Goal: Task Accomplishment & Management: Use online tool/utility

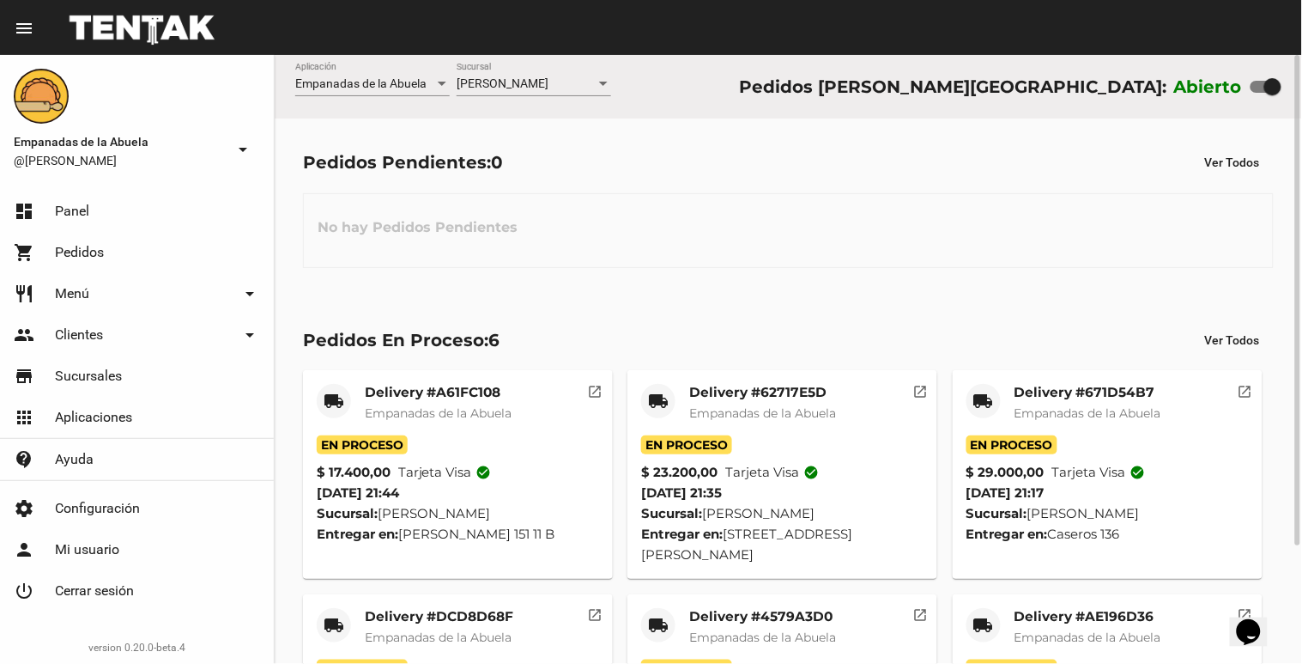
click at [519, 55] on div "Empanadas de la Abuela Aplicación [PERSON_NAME] [GEOGRAPHIC_DATA] Pedidos [PERS…" at bounding box center [788, 87] width 1027 height 64
click at [518, 91] on div "[PERSON_NAME] Sucursal" at bounding box center [534, 79] width 155 height 33
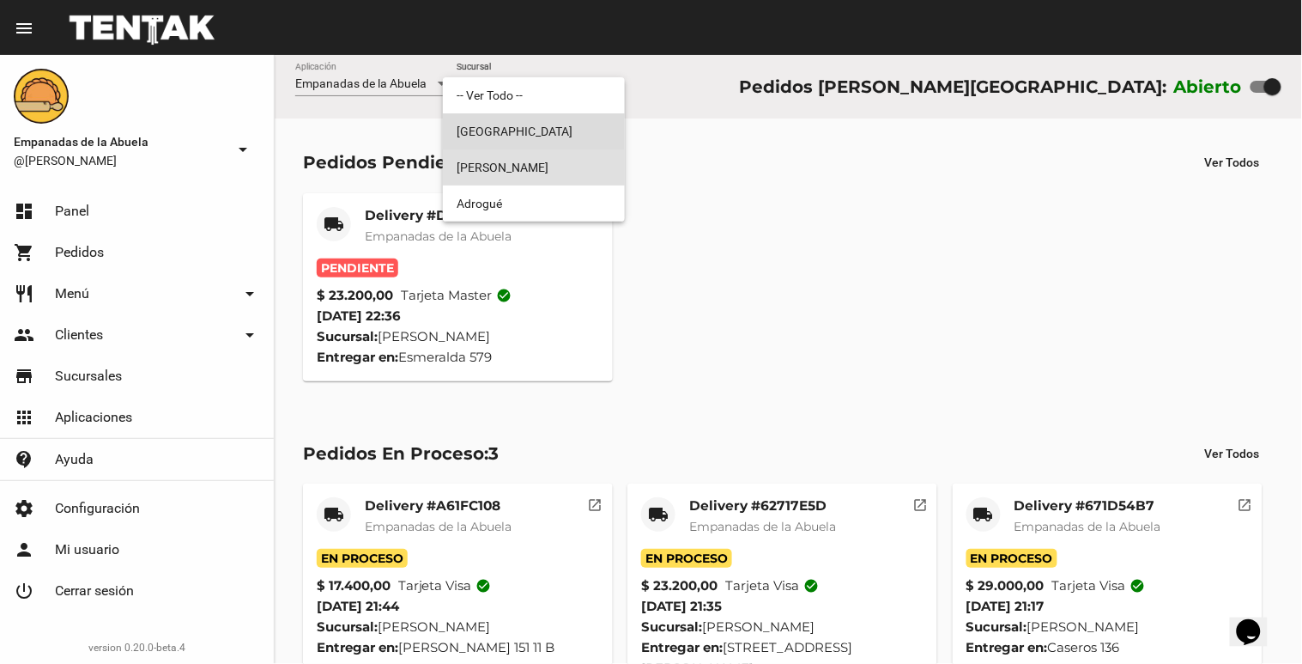
click at [502, 137] on span "[GEOGRAPHIC_DATA]" at bounding box center [534, 131] width 155 height 36
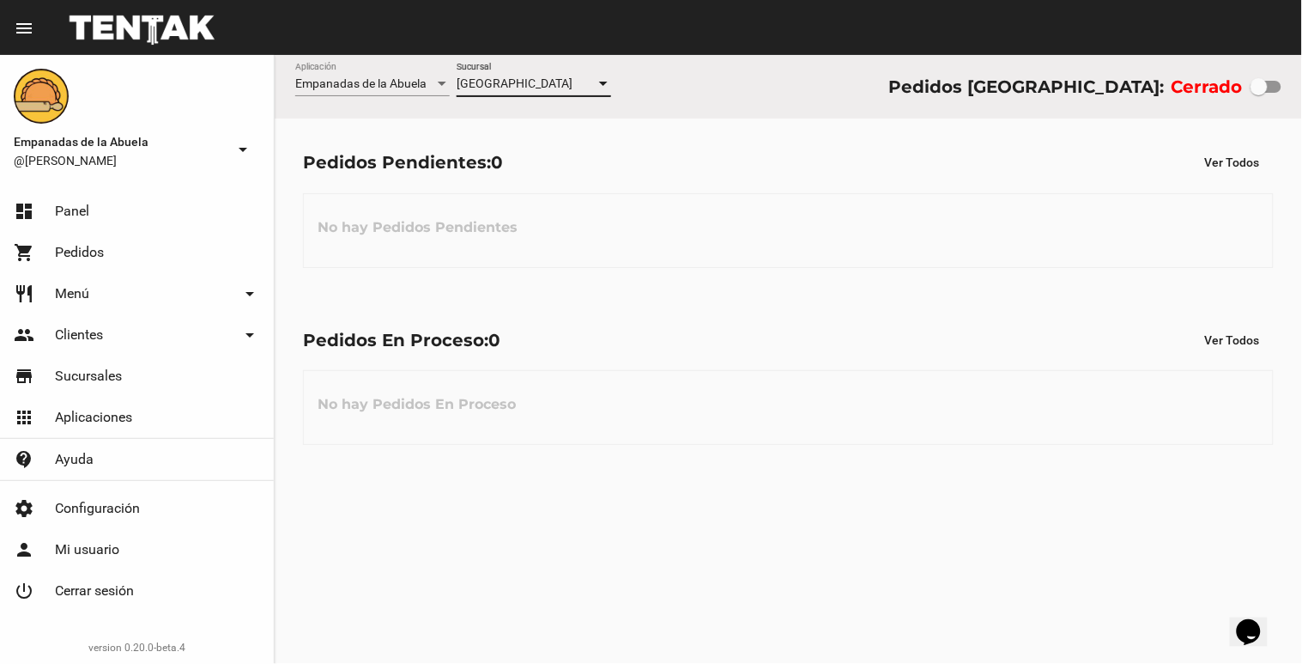
click at [532, 88] on span "[GEOGRAPHIC_DATA]" at bounding box center [515, 83] width 116 height 14
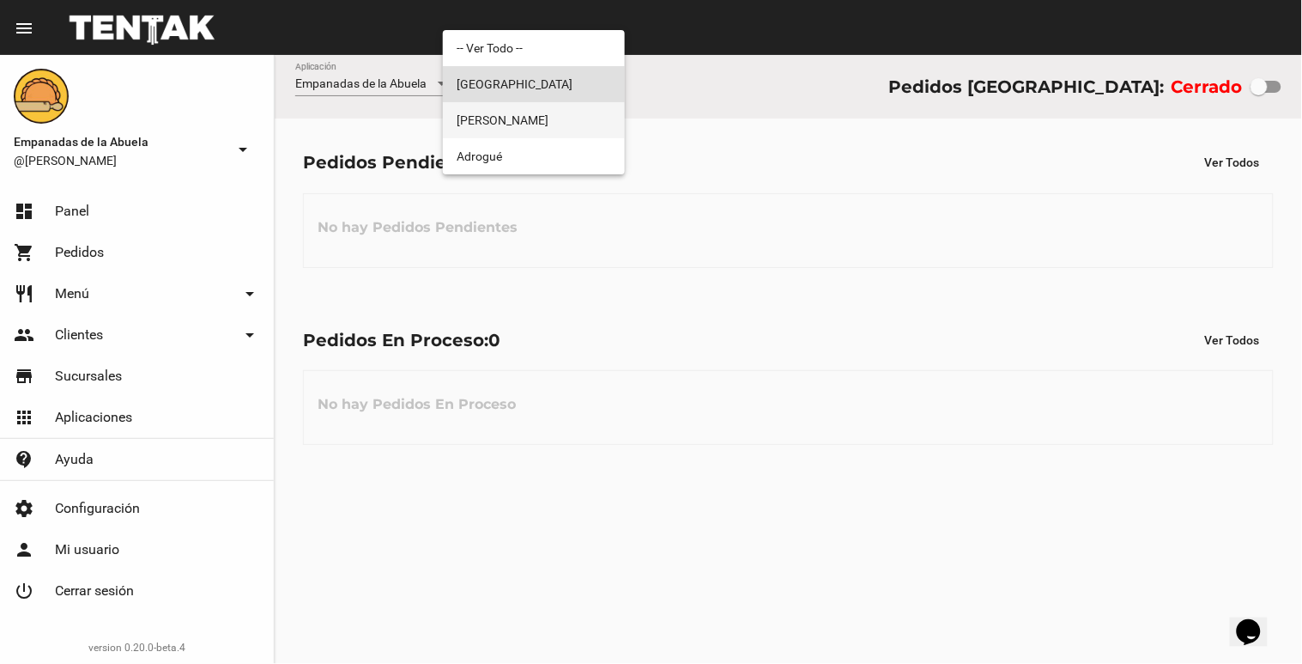
click at [536, 118] on span "[PERSON_NAME]" at bounding box center [534, 120] width 155 height 36
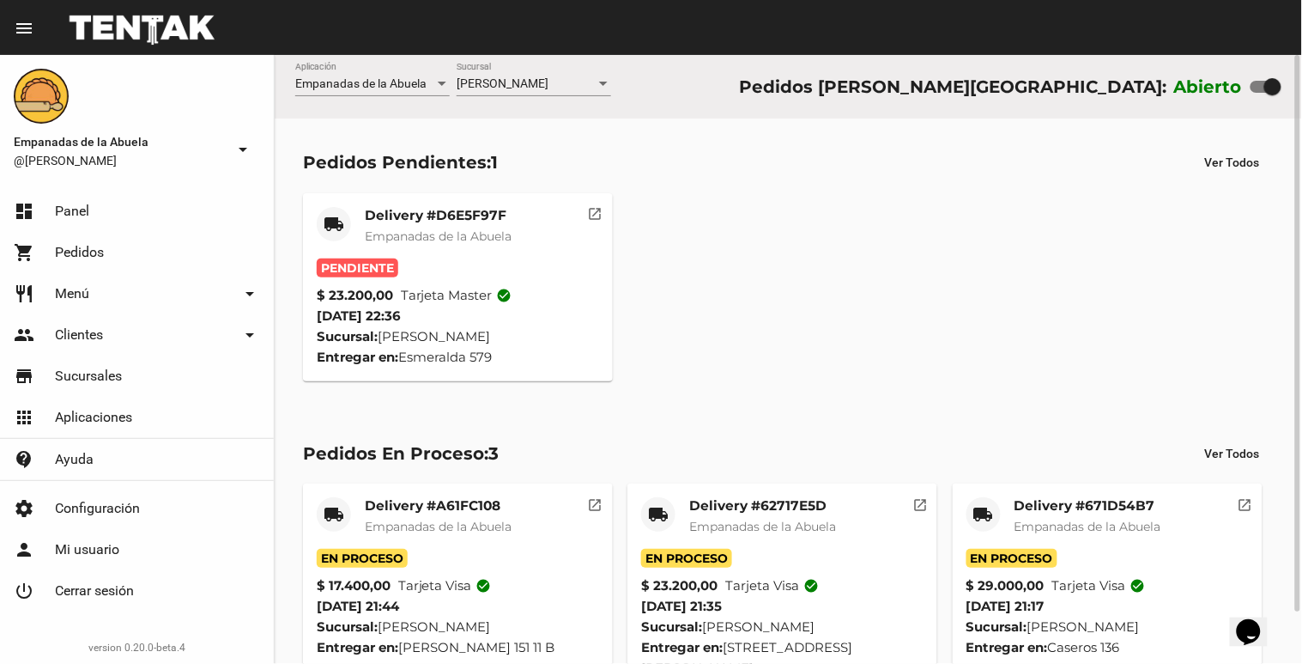
click at [468, 226] on div "Delivery #D6E5F97F Empanadas de la Abuela" at bounding box center [438, 233] width 147 height 52
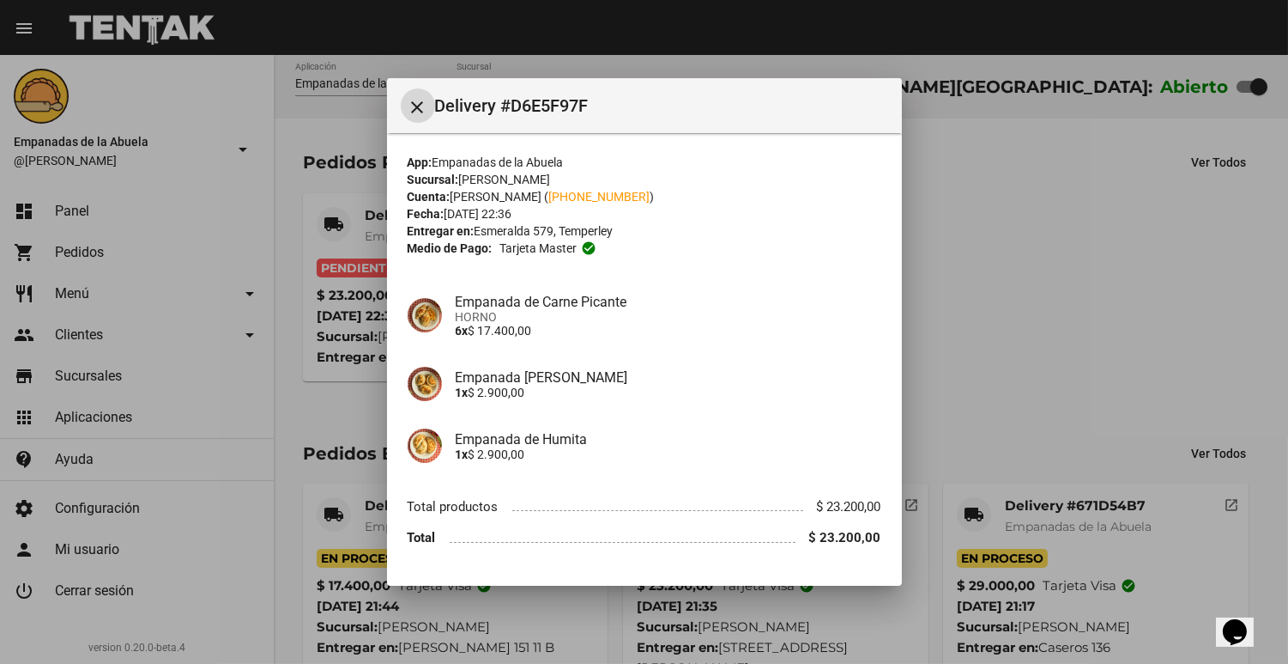
scroll to position [47, 0]
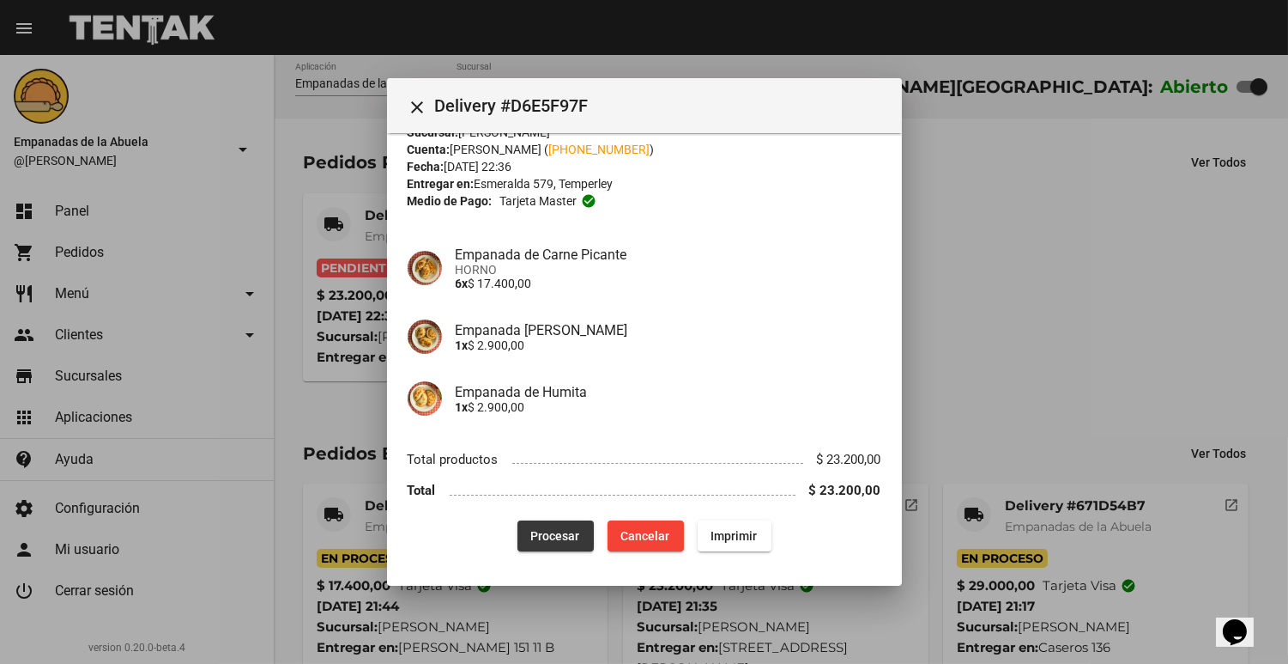
click at [567, 524] on button "Procesar" at bounding box center [556, 535] width 76 height 31
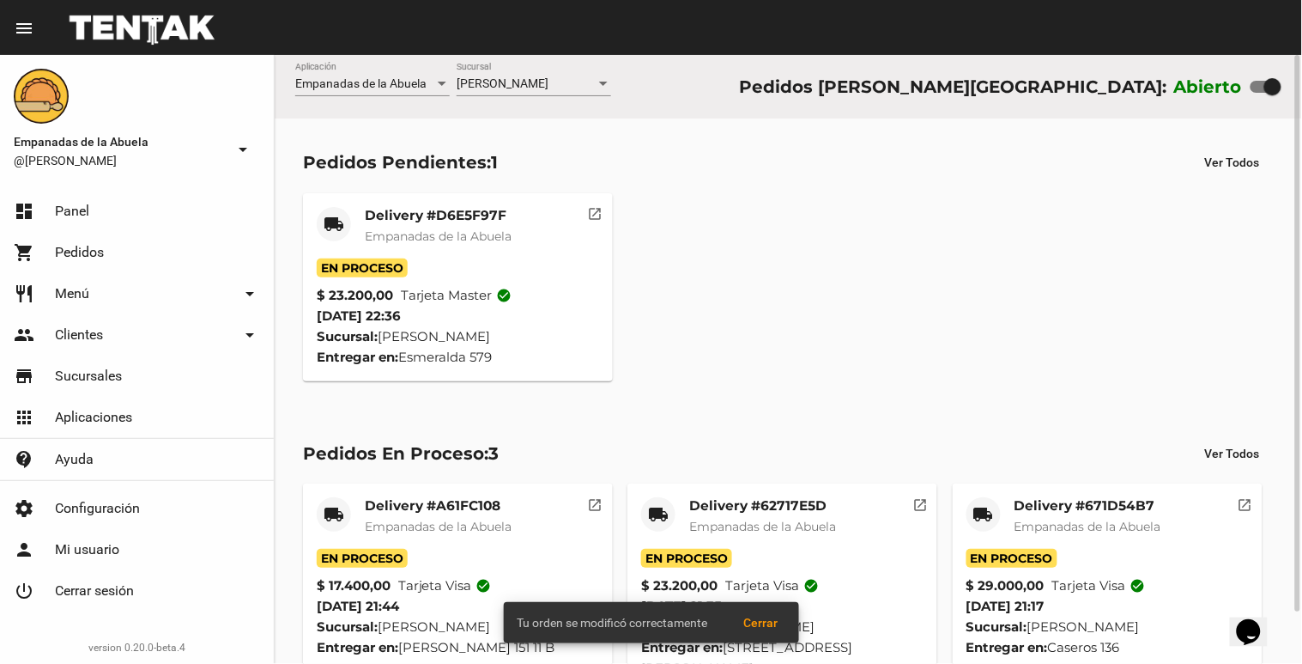
click at [393, 221] on mat-card-title "Delivery #D6E5F97F" at bounding box center [438, 215] width 147 height 17
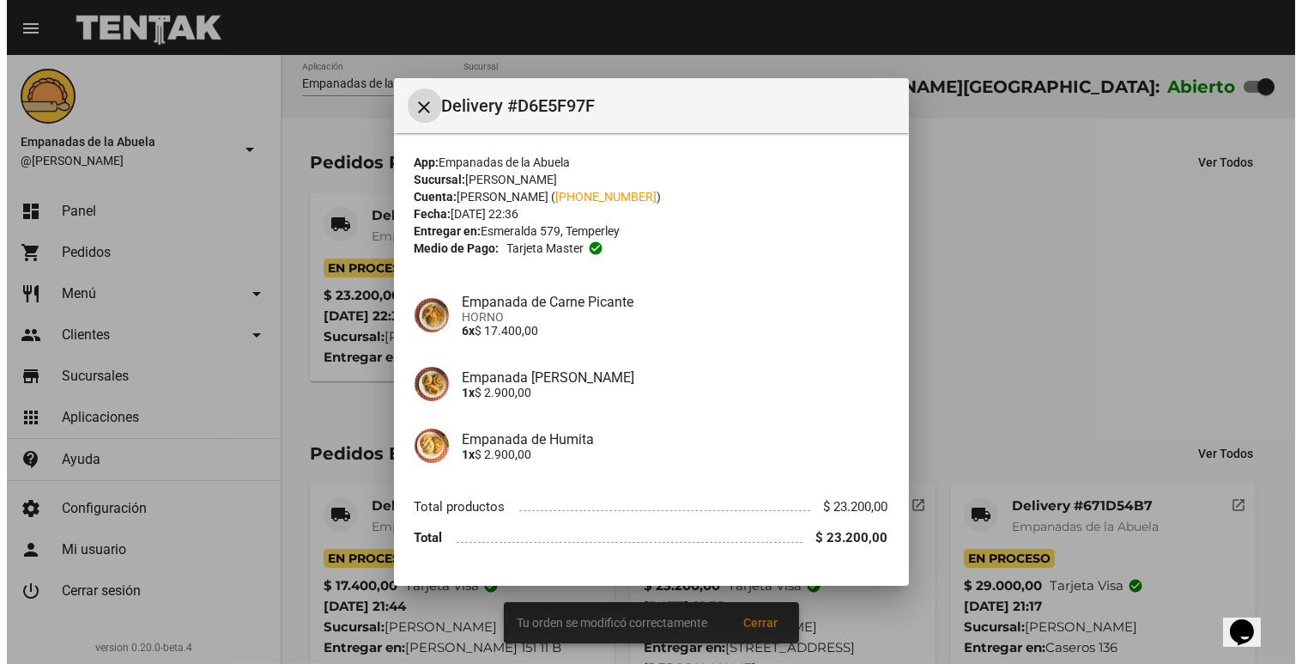
scroll to position [47, 0]
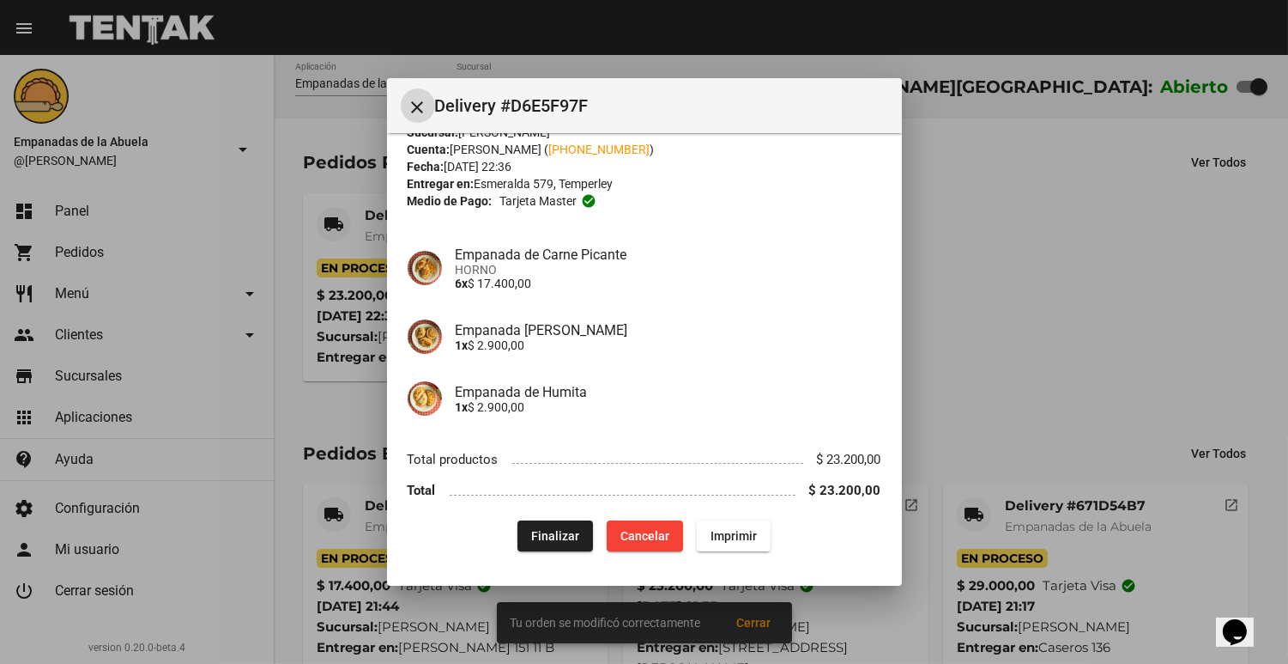
click at [747, 530] on span "Imprimir" at bounding box center [734, 536] width 46 height 14
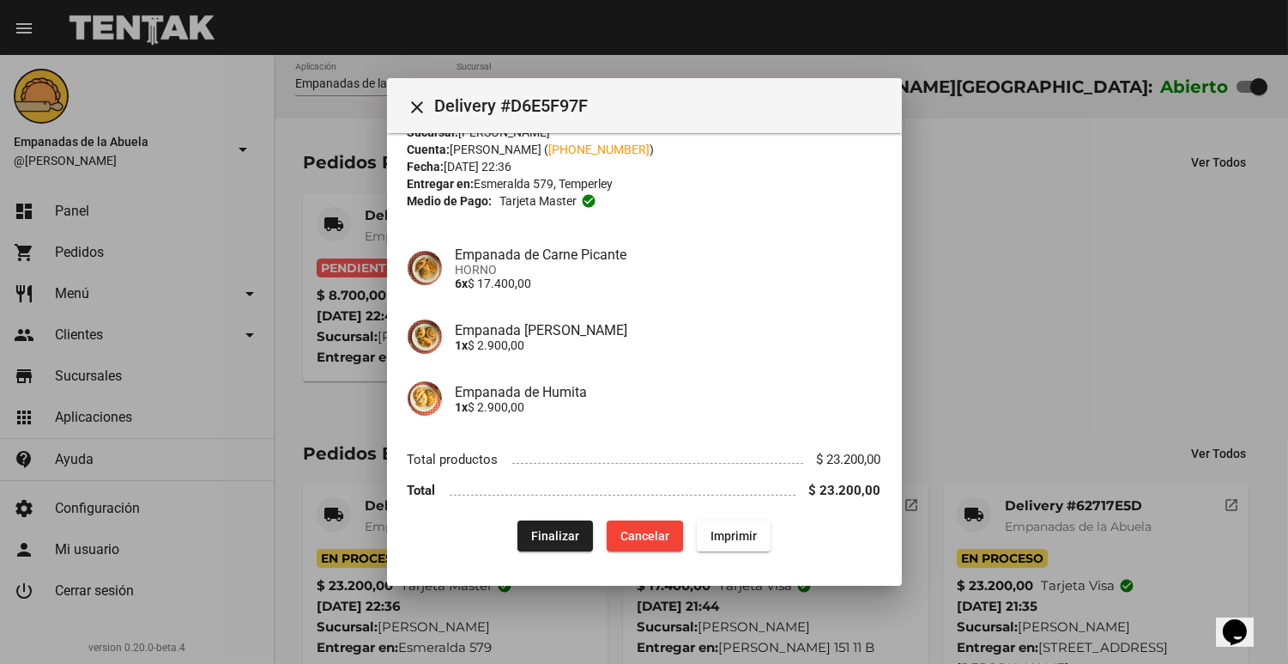
click at [424, 108] on mat-icon "close" at bounding box center [418, 107] width 21 height 21
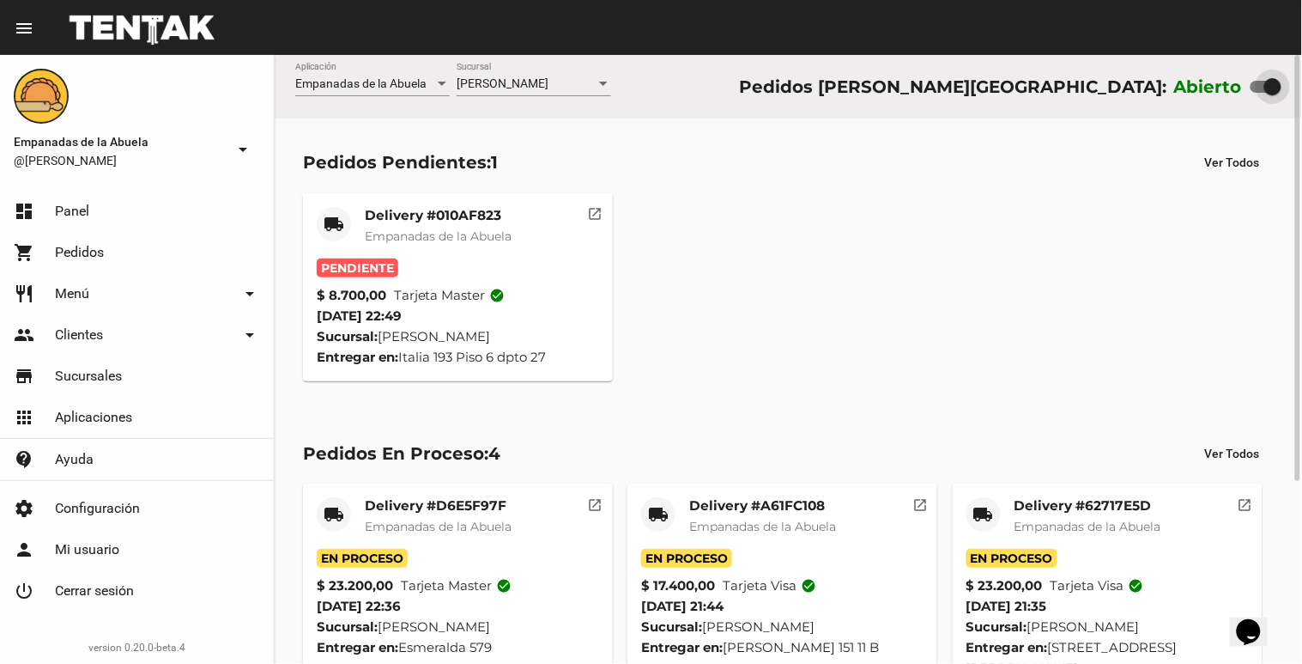
click at [1272, 84] on div at bounding box center [1272, 86] width 17 height 17
click at [1259, 93] on input "checkbox" at bounding box center [1258, 93] width 1 height 1
checkbox input "false"
click at [438, 223] on mat-card-title "Delivery #010AF823" at bounding box center [438, 215] width 147 height 17
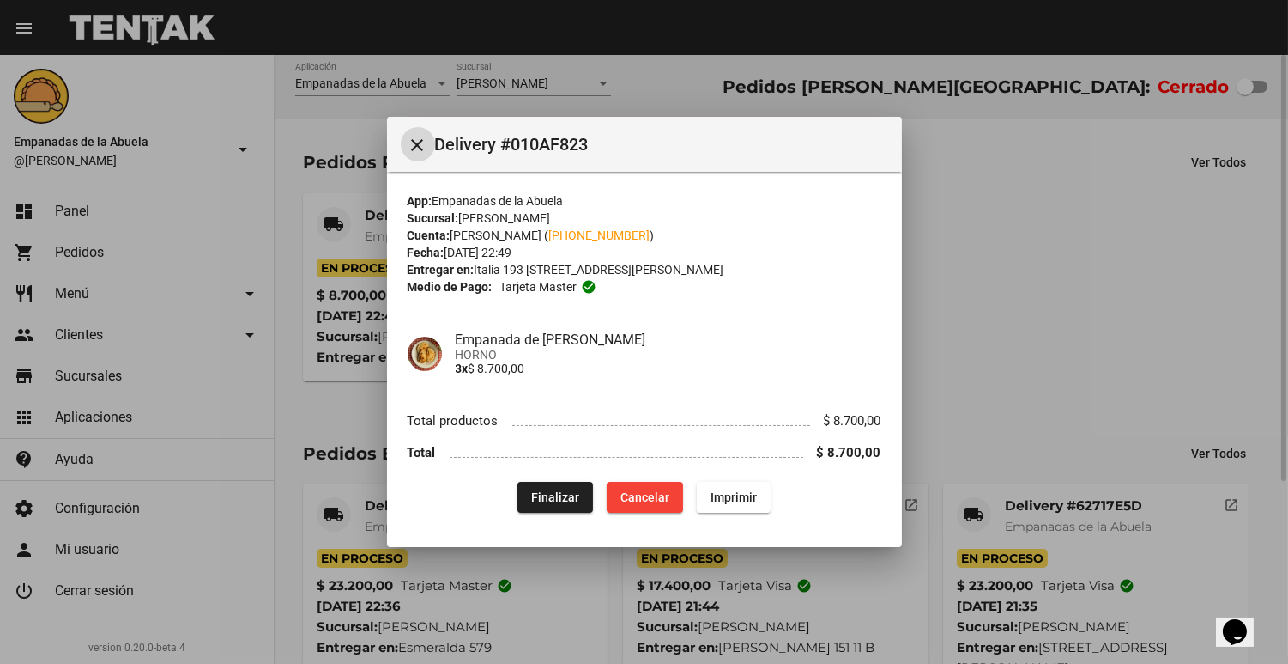
click at [408, 135] on mat-icon "close" at bounding box center [418, 145] width 21 height 21
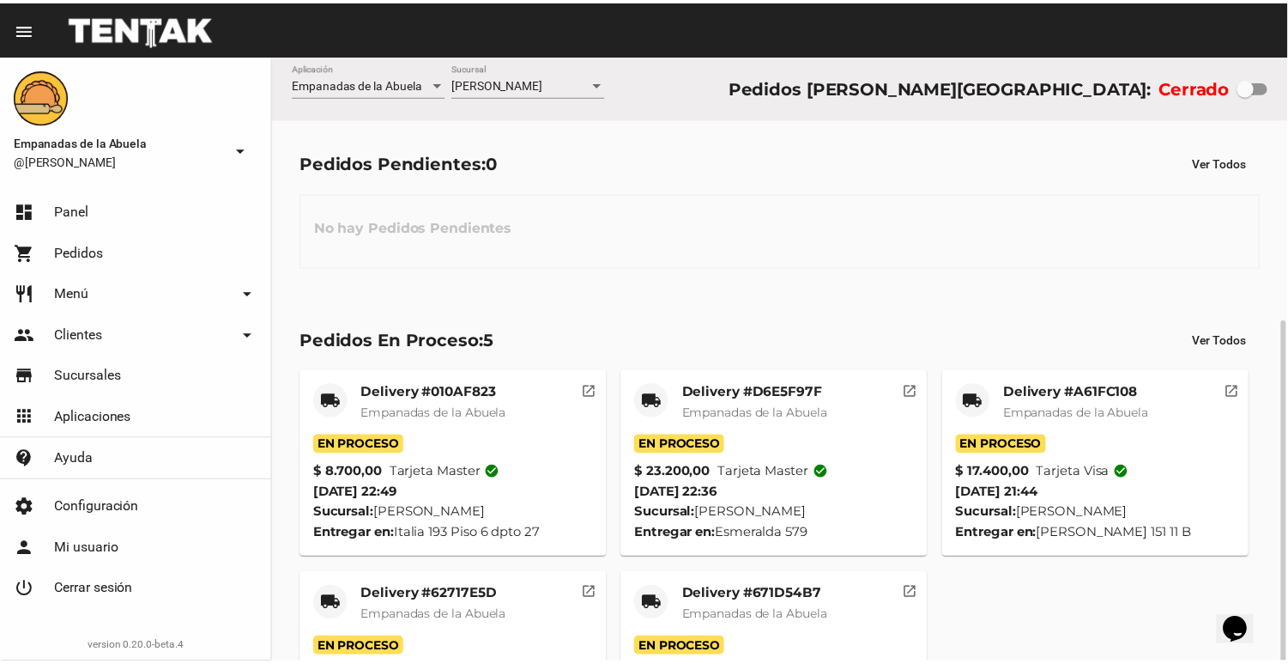
scroll to position [147, 0]
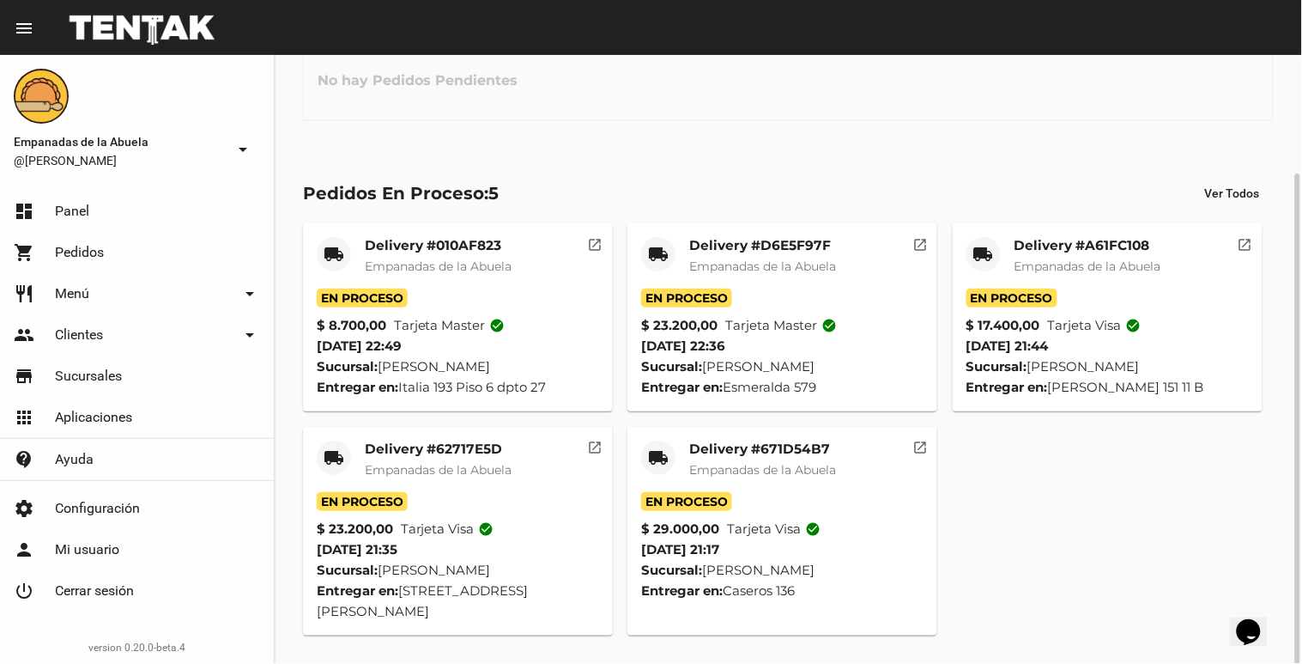
click at [766, 443] on mat-card-title "Delivery #671D54B7" at bounding box center [762, 448] width 147 height 17
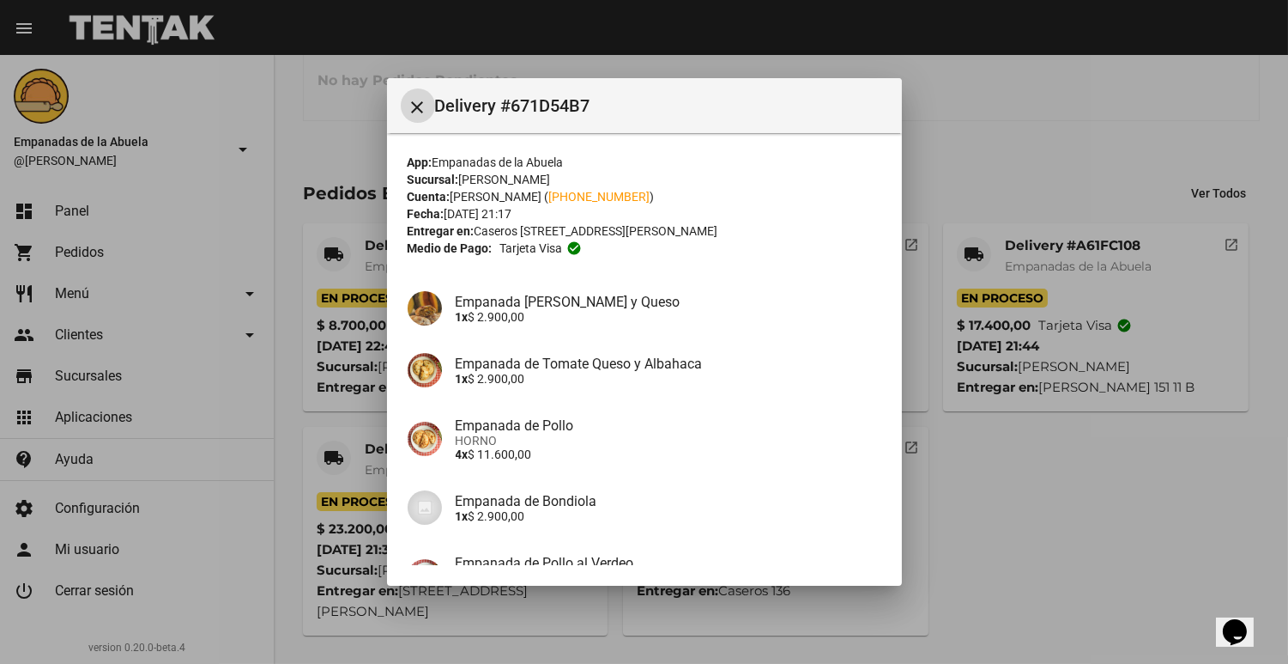
scroll to position [245, 0]
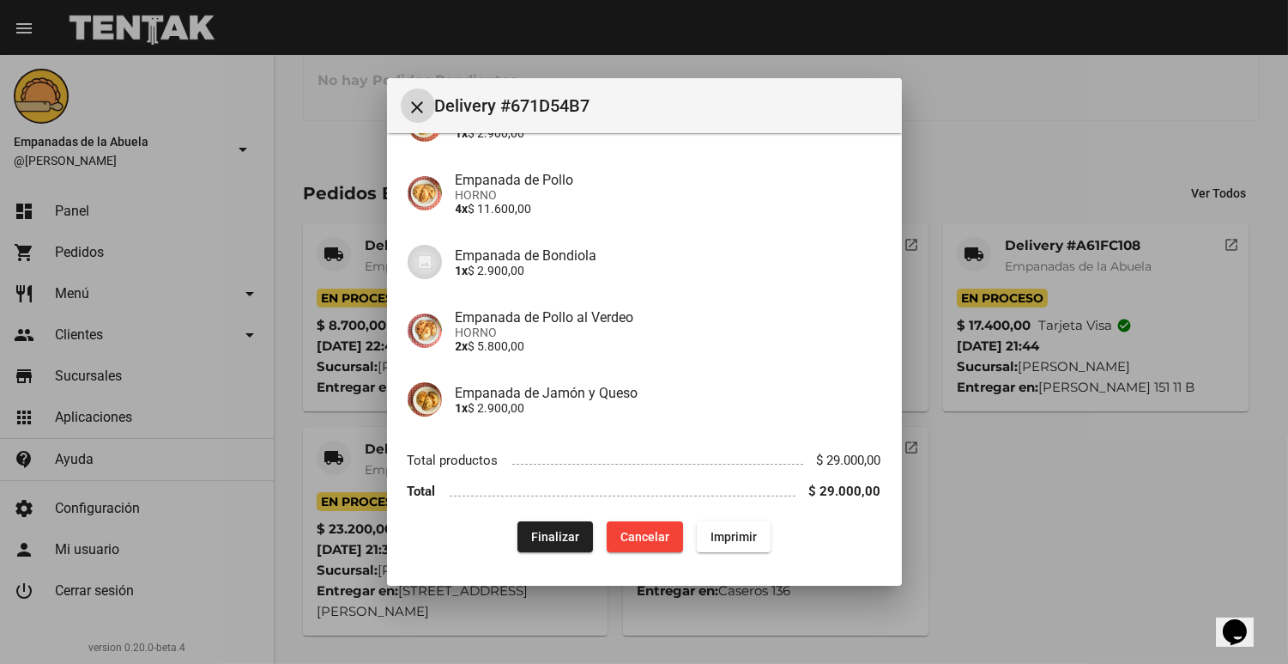
click at [548, 530] on span "Finalizar" at bounding box center [555, 537] width 48 height 14
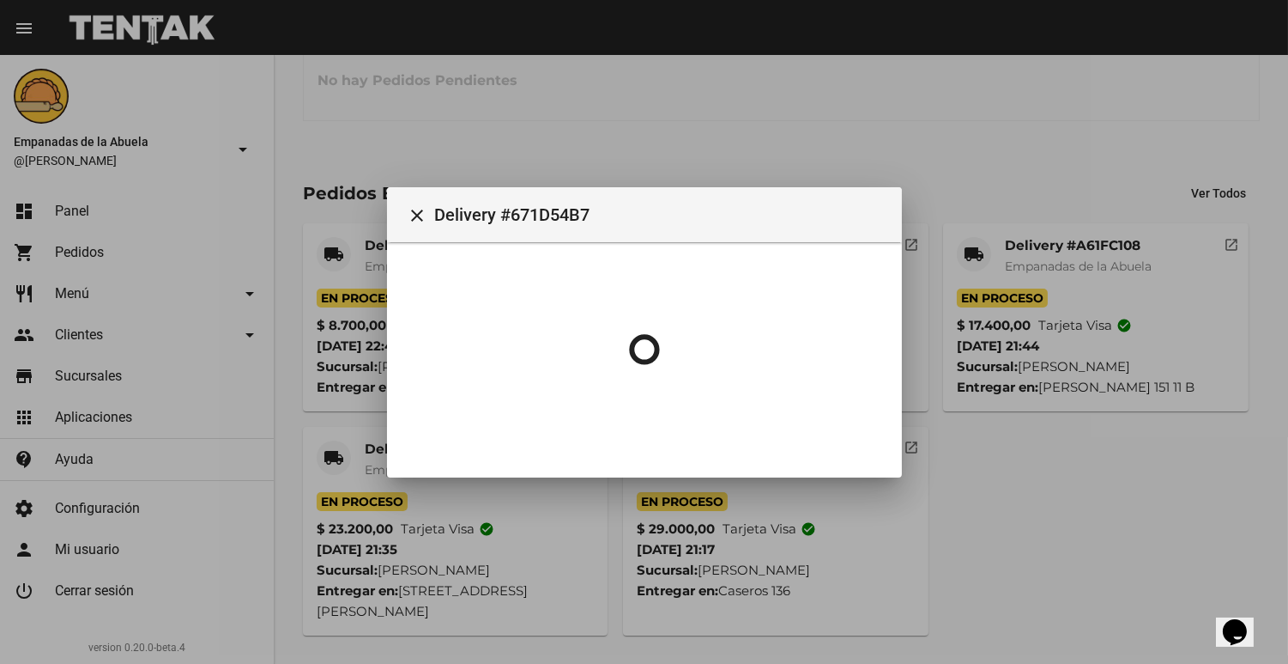
scroll to position [0, 0]
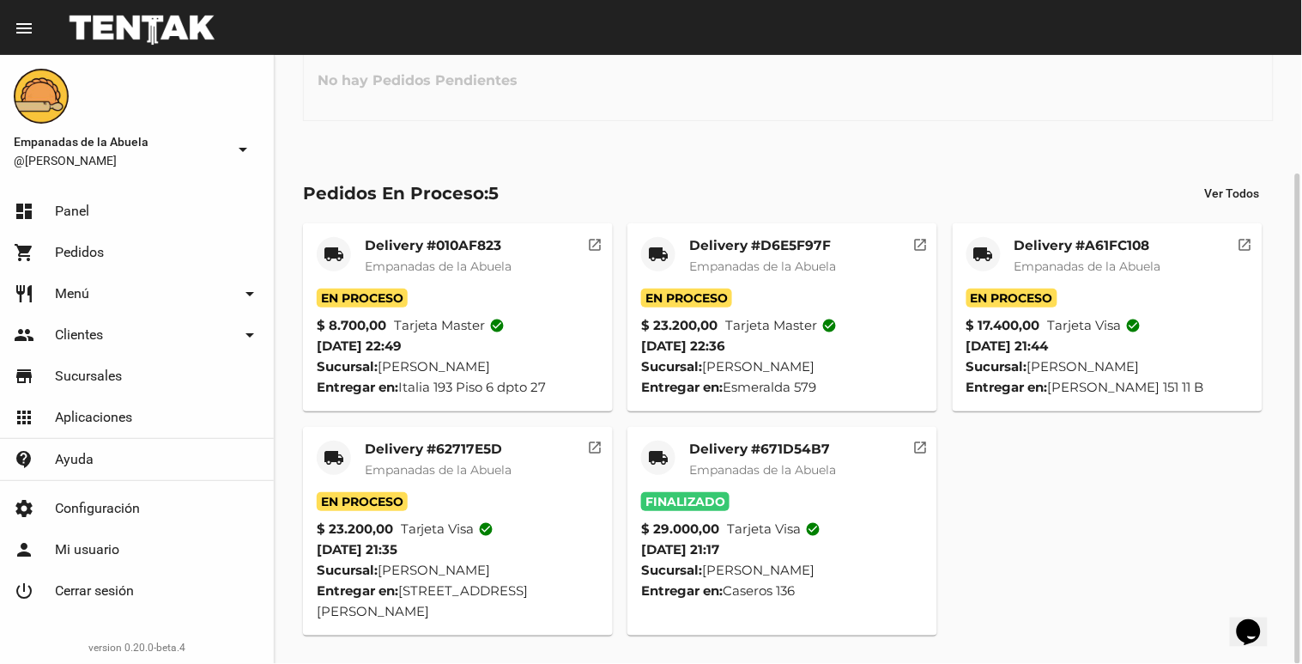
click at [424, 447] on mat-card-title "Delivery #62717E5D" at bounding box center [438, 448] width 147 height 17
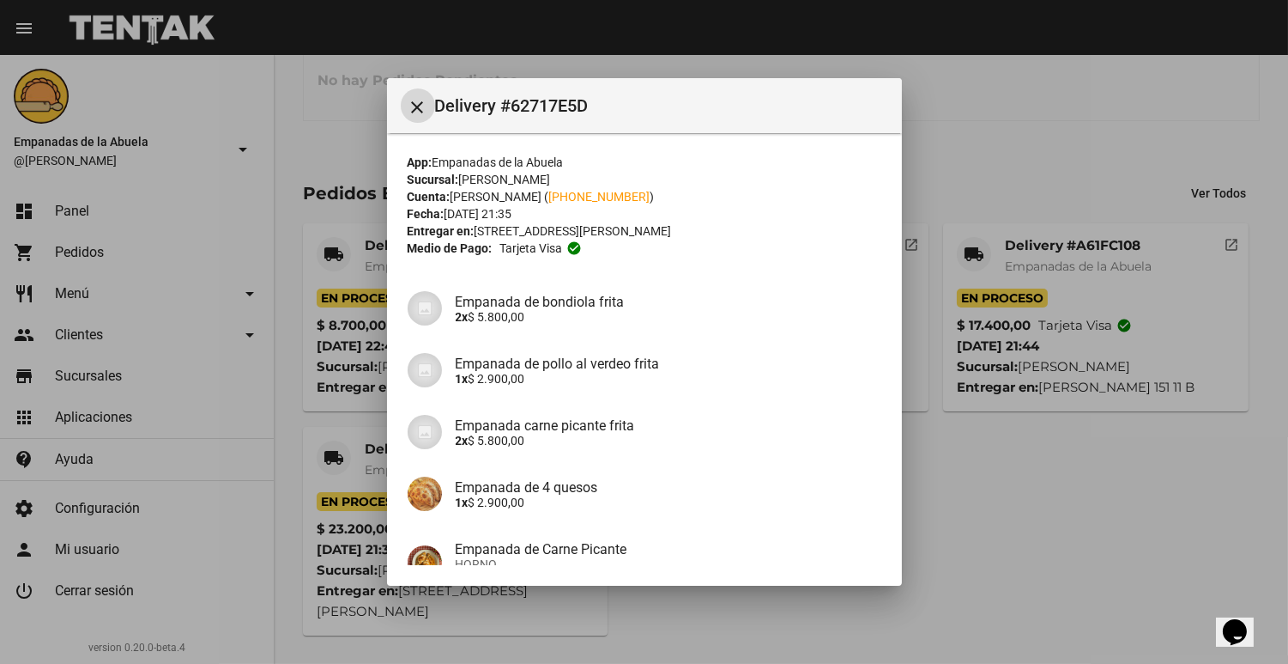
scroll to position [245, 0]
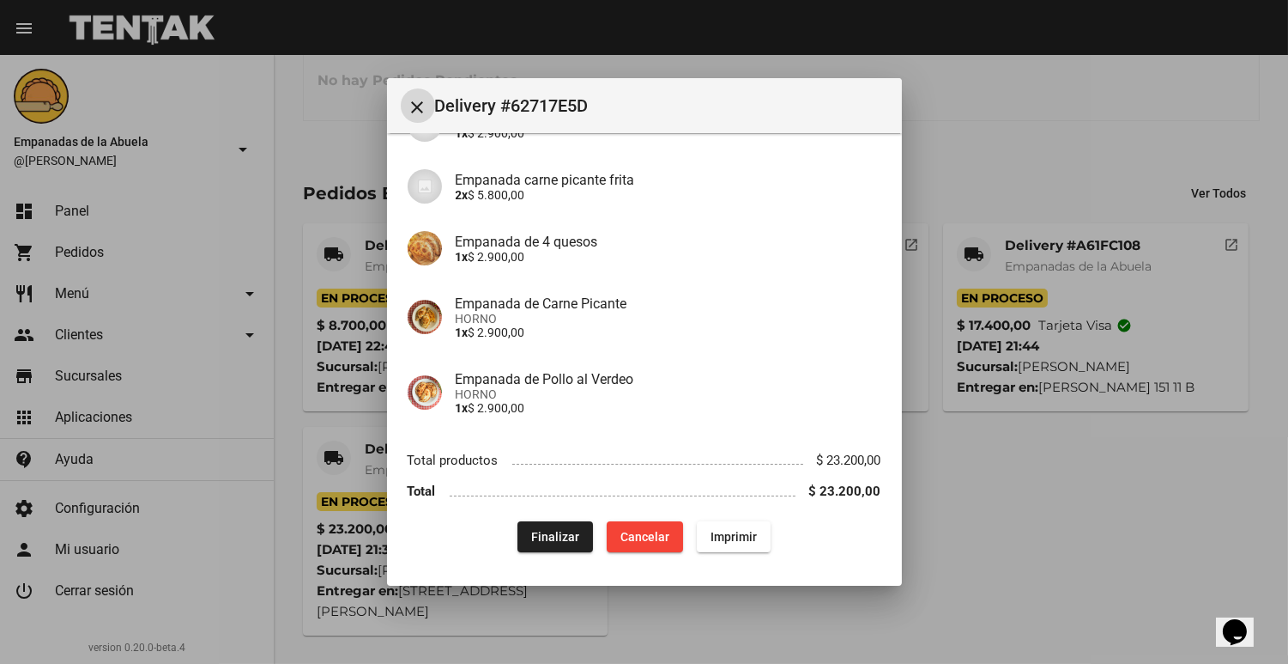
click at [533, 535] on span "Finalizar" at bounding box center [555, 537] width 48 height 14
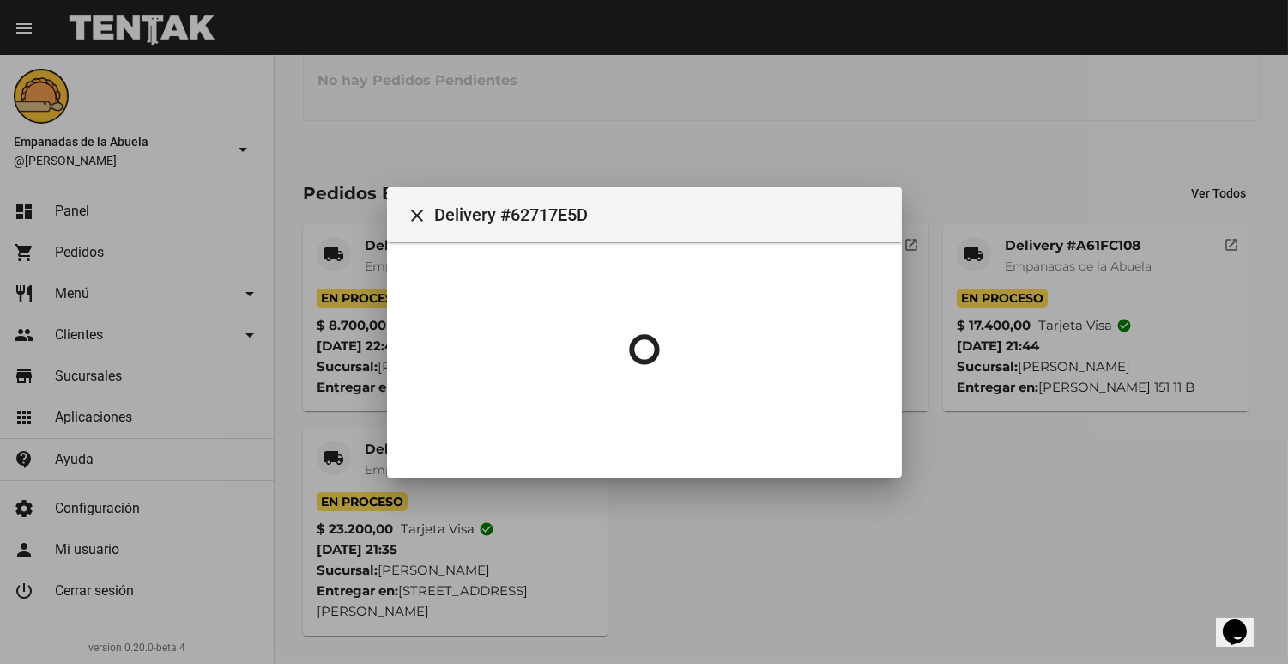
scroll to position [0, 0]
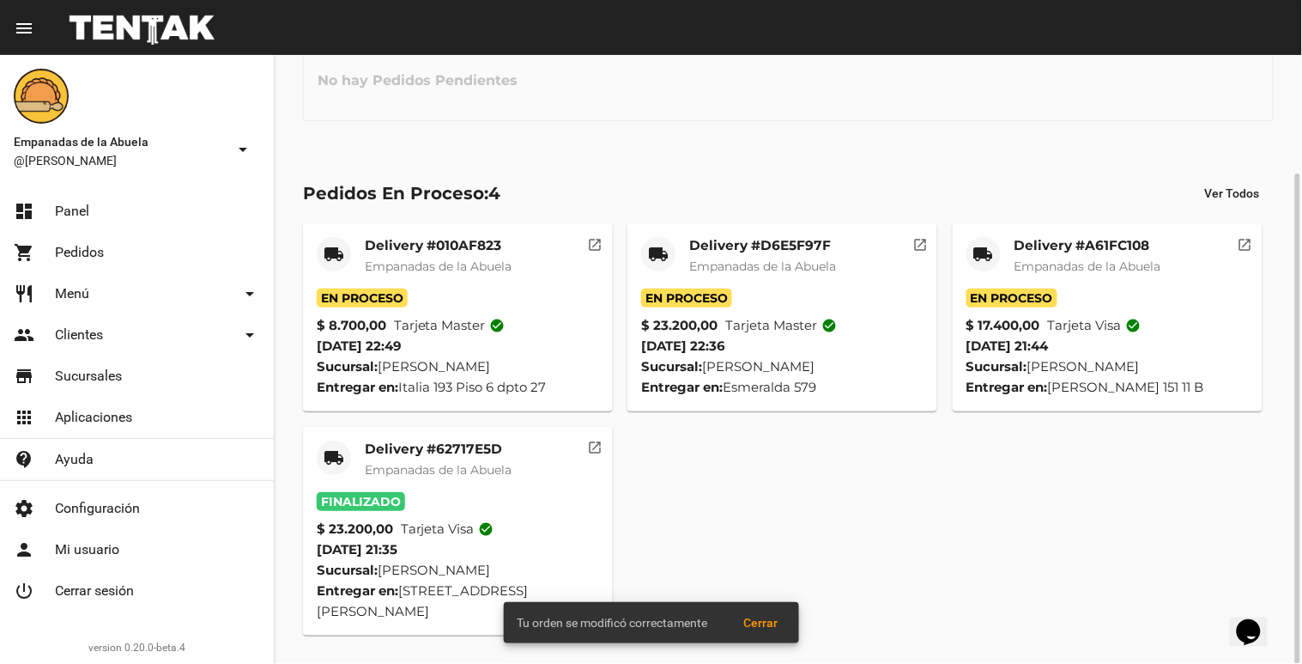
click at [1082, 259] on span "Empanadas de la Abuela" at bounding box center [1088, 265] width 147 height 15
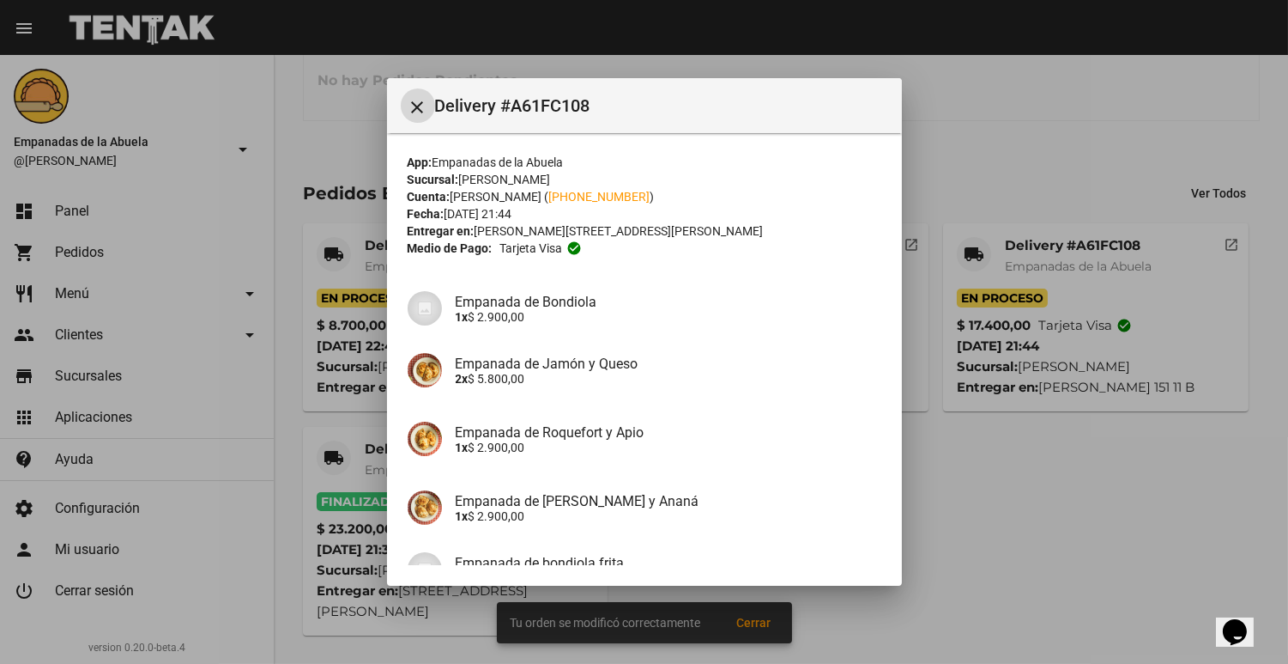
scroll to position [170, 0]
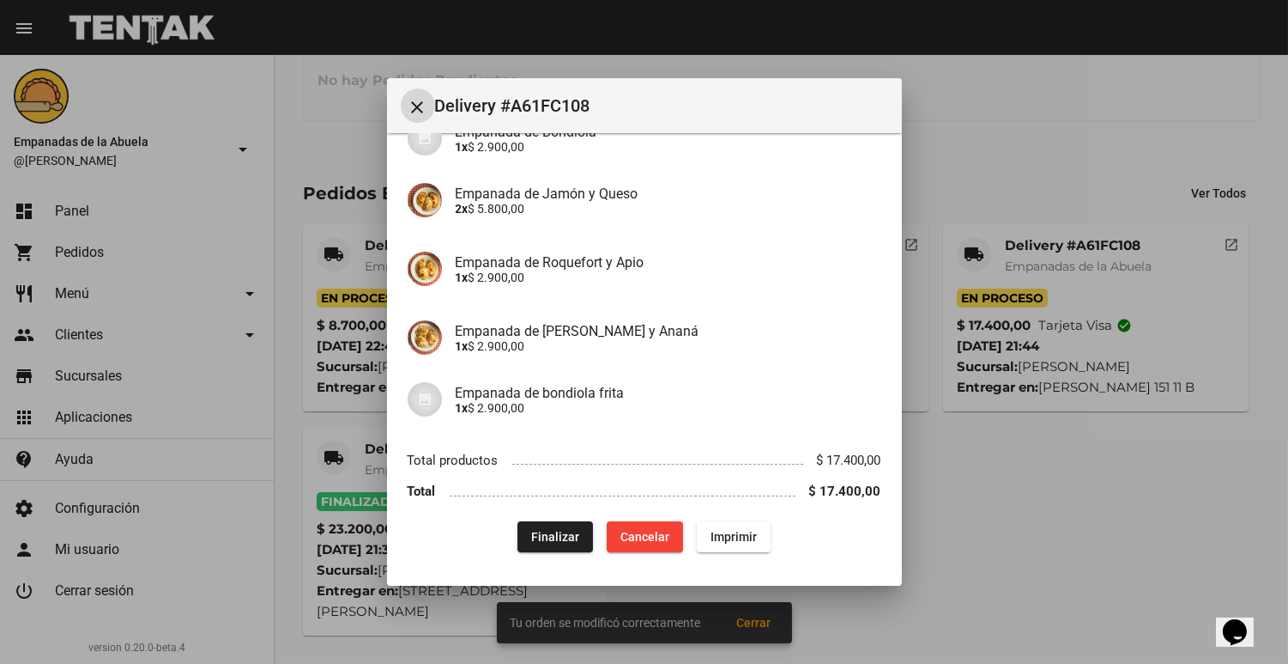
click at [536, 524] on button "Finalizar" at bounding box center [556, 536] width 76 height 31
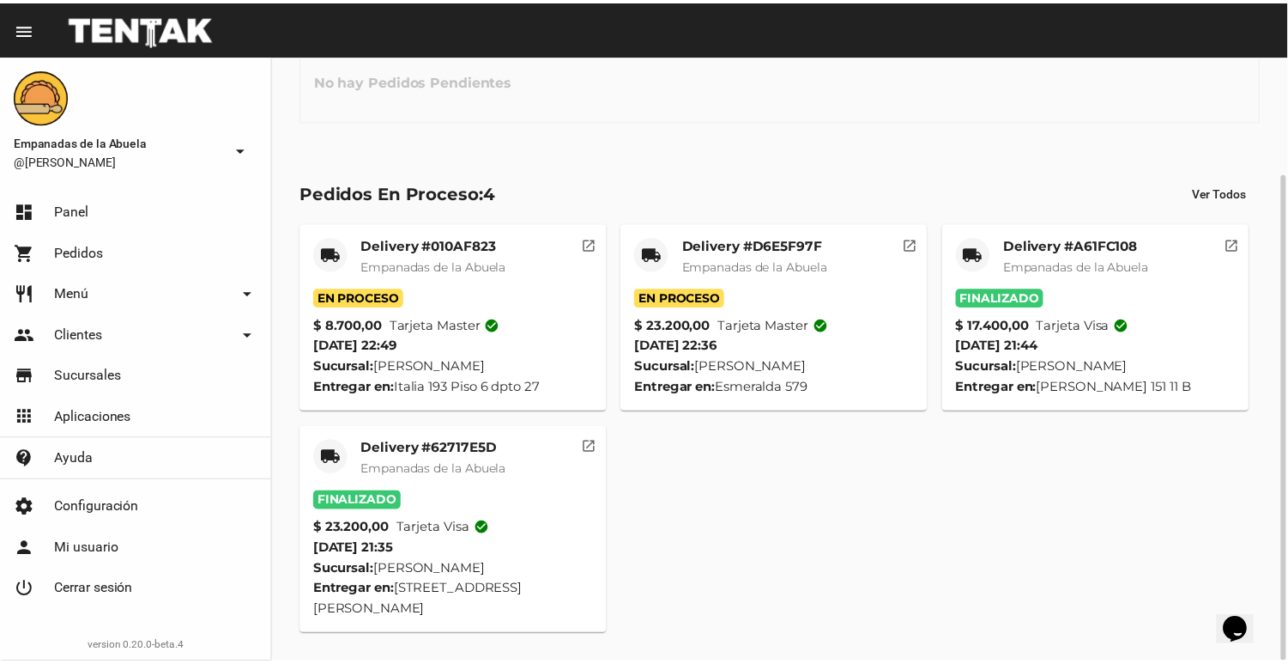
scroll to position [0, 0]
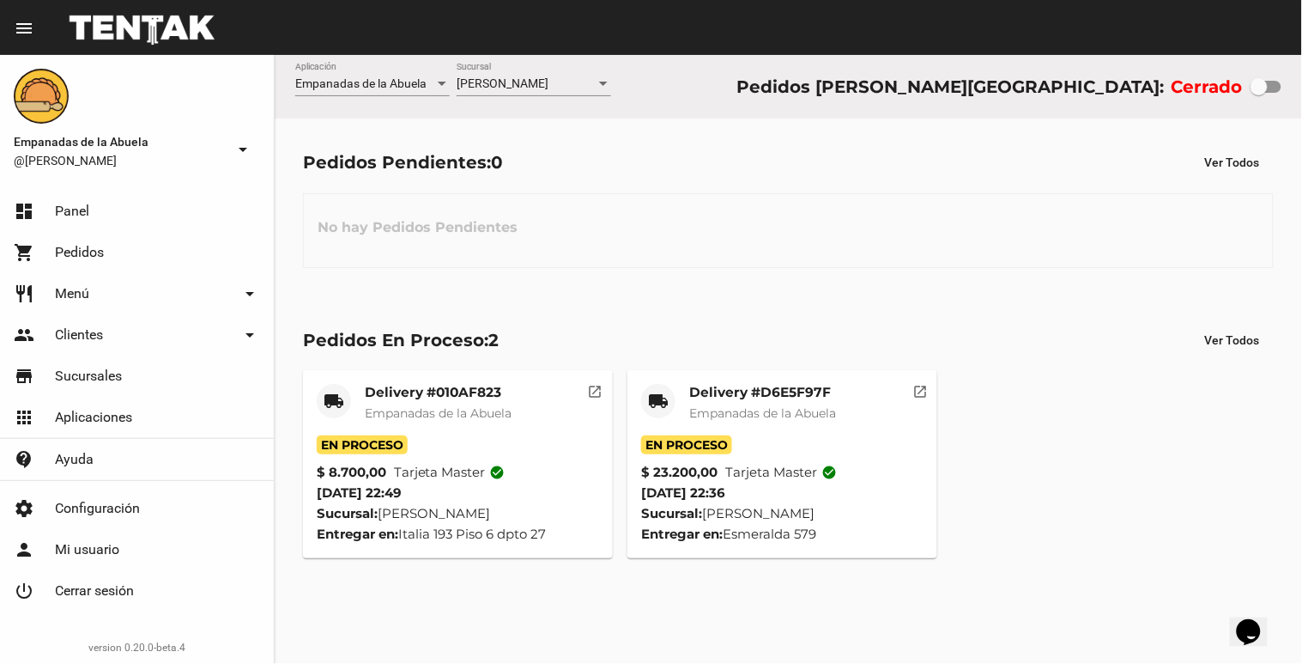
click at [758, 397] on mat-card-title "Delivery #D6E5F97F" at bounding box center [762, 392] width 147 height 17
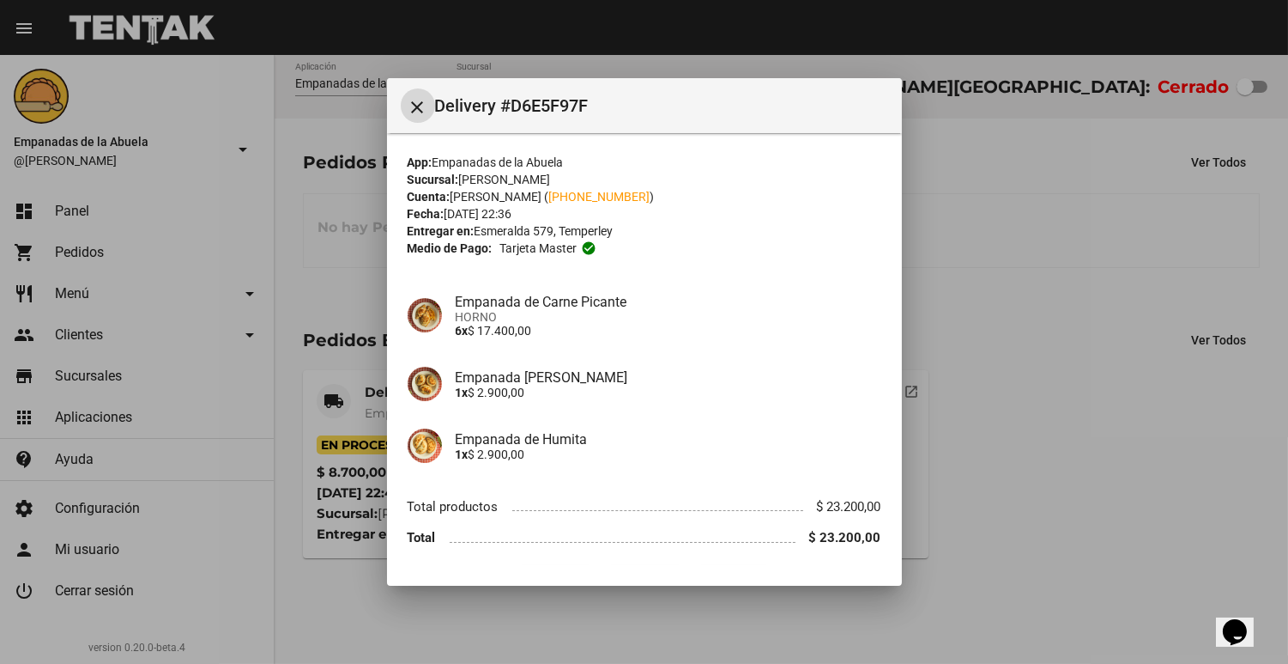
scroll to position [47, 0]
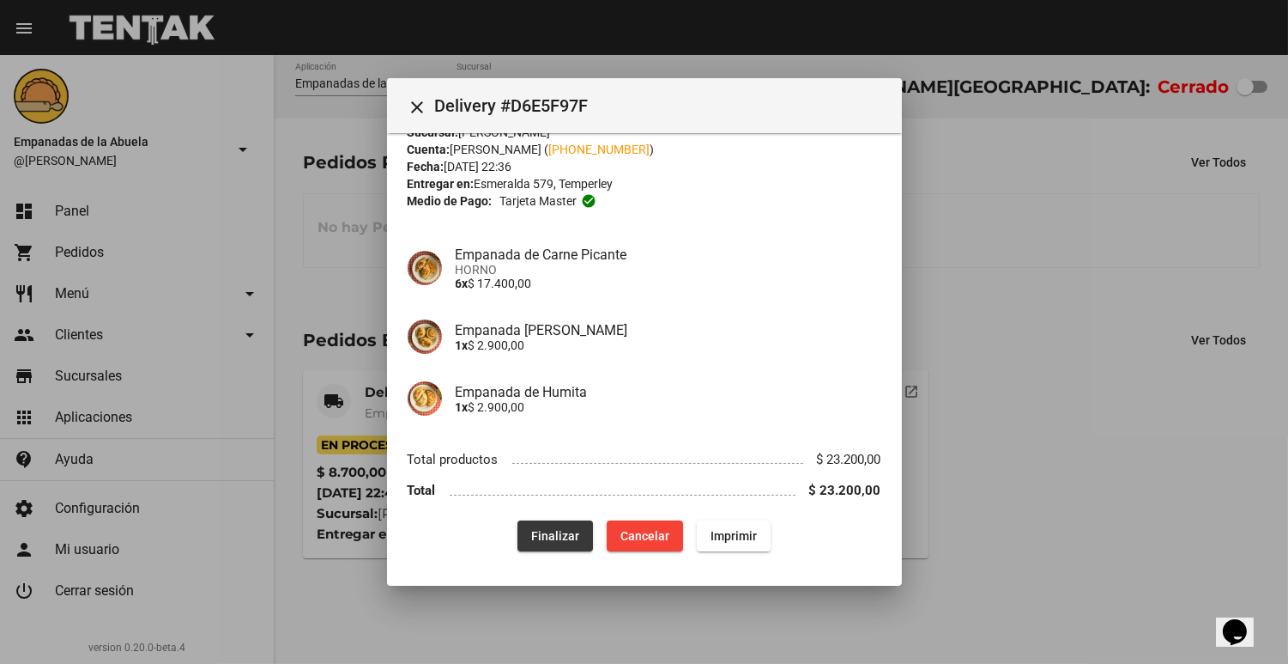
click at [542, 541] on span "Finalizar" at bounding box center [555, 536] width 48 height 14
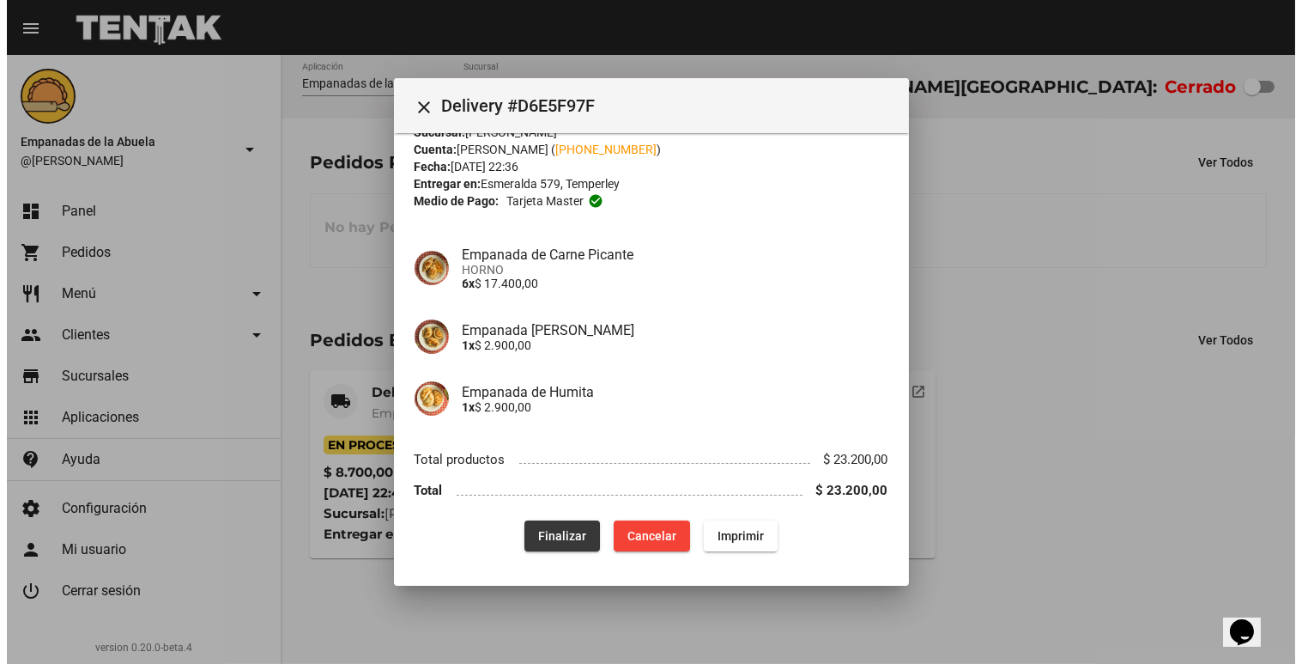
scroll to position [0, 0]
